Goal: Find specific page/section: Find specific page/section

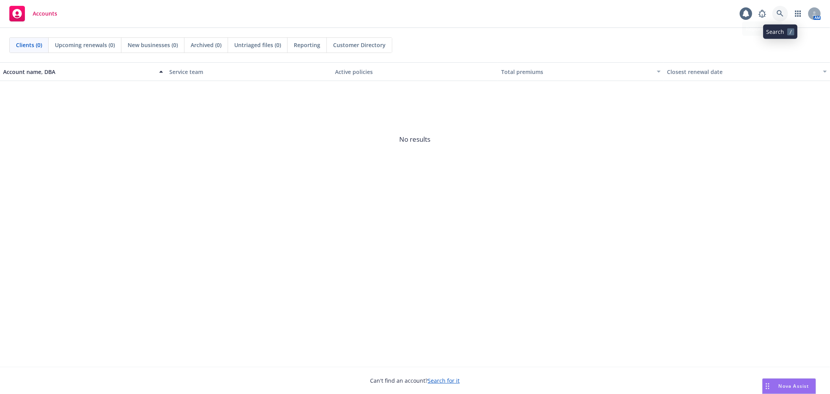
click at [779, 17] on icon at bounding box center [780, 13] width 7 height 7
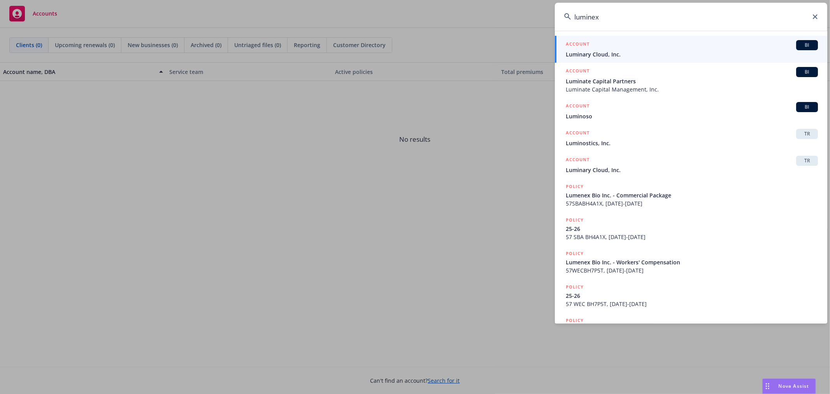
click at [584, 18] on input "luminex" at bounding box center [691, 17] width 272 height 28
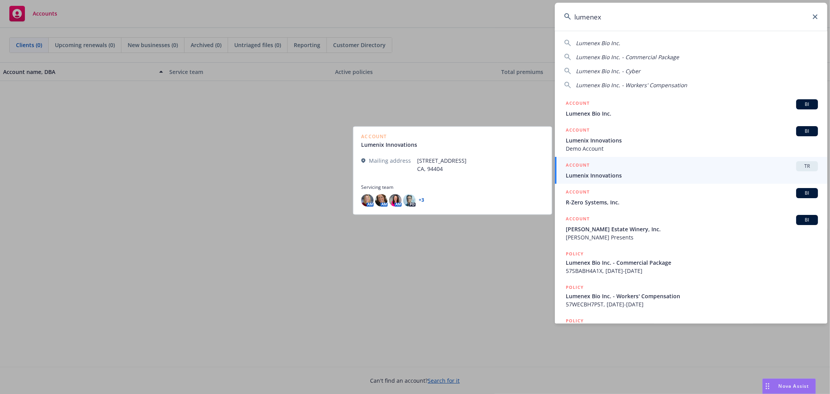
type input "lumenex"
click at [639, 172] on span "Lumenix Innovations" at bounding box center [692, 175] width 252 height 8
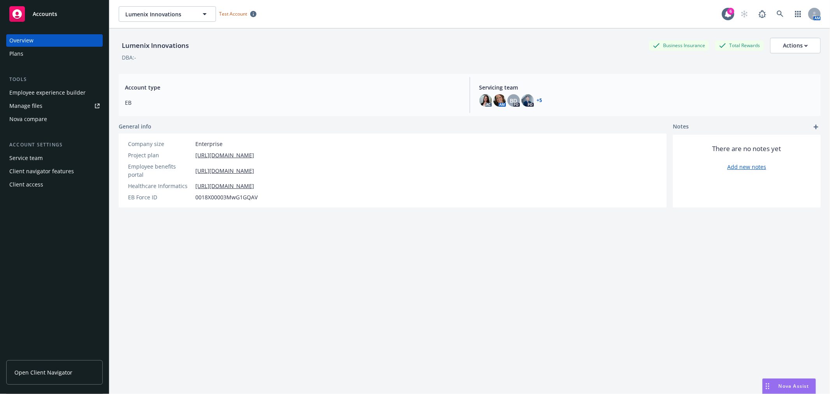
click at [34, 368] on span "Open Client Navigator" at bounding box center [43, 372] width 58 height 8
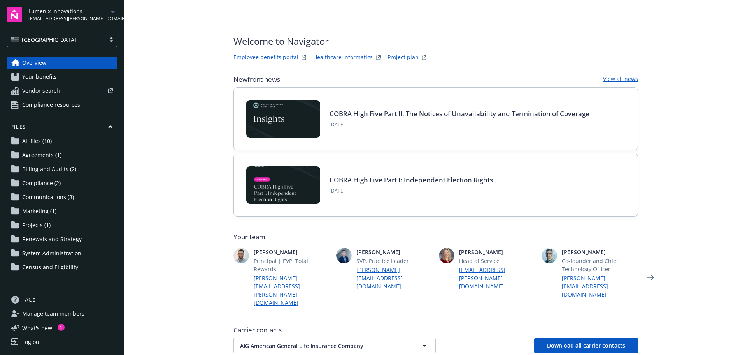
click at [698, 133] on main "Welcome to Navigator Employee benefits portal Healthcare Informatics Project pl…" at bounding box center [435, 177] width 623 height 355
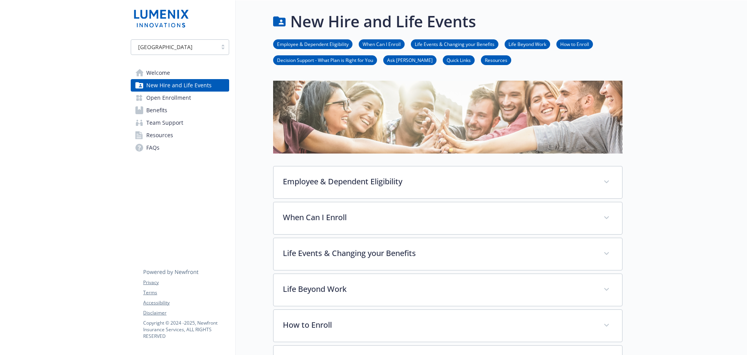
click at [193, 73] on link "Welcome" at bounding box center [180, 73] width 98 height 12
